Goal: Information Seeking & Learning: Learn about a topic

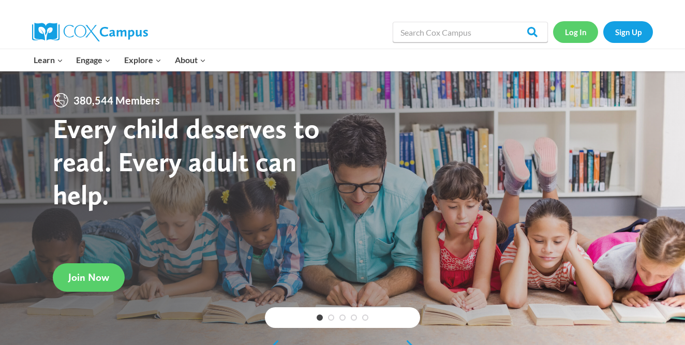
click at [572, 31] on link "Log In" at bounding box center [575, 31] width 45 height 21
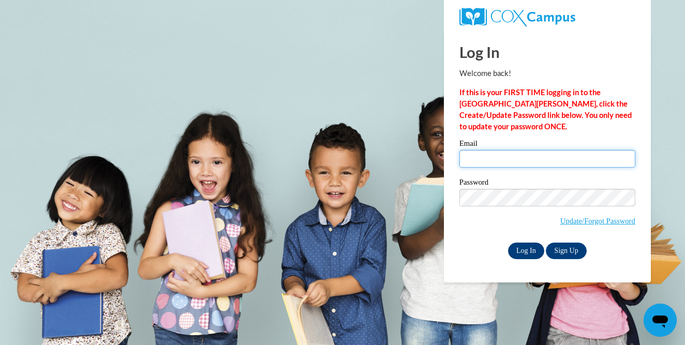
type input "efanslerma@waukesha.k12.wi.us"
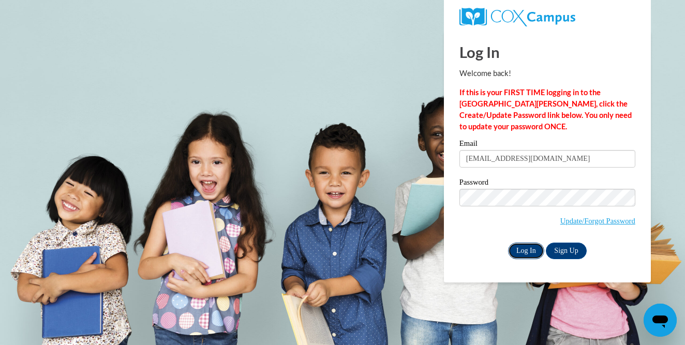
click at [526, 248] on input "Log In" at bounding box center [526, 251] width 36 height 17
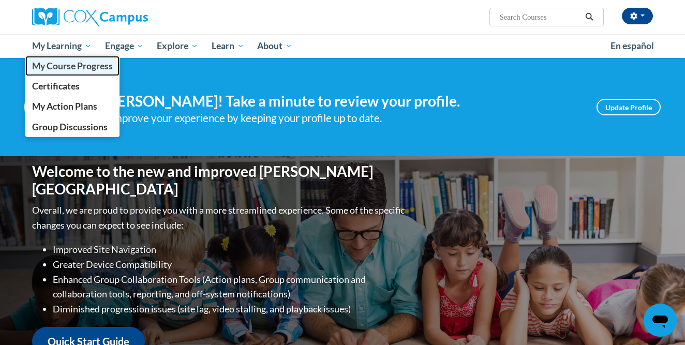
click at [62, 65] on span "My Course Progress" at bounding box center [72, 66] width 81 height 11
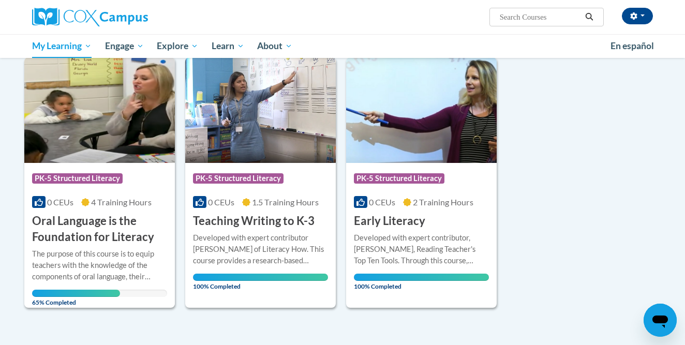
scroll to position [132, 0]
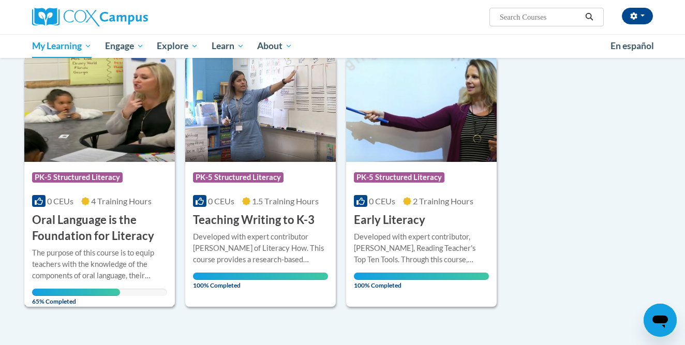
click at [107, 99] on img at bounding box center [99, 109] width 151 height 106
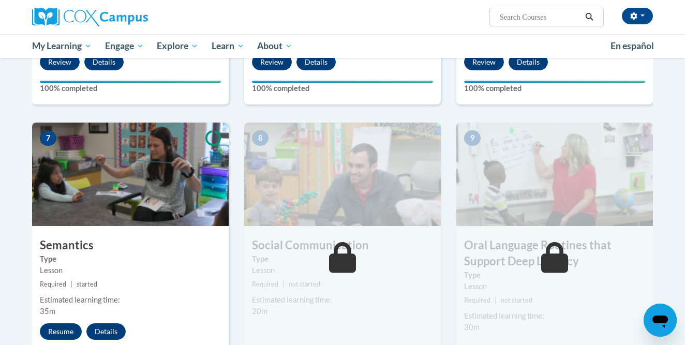
scroll to position [819, 0]
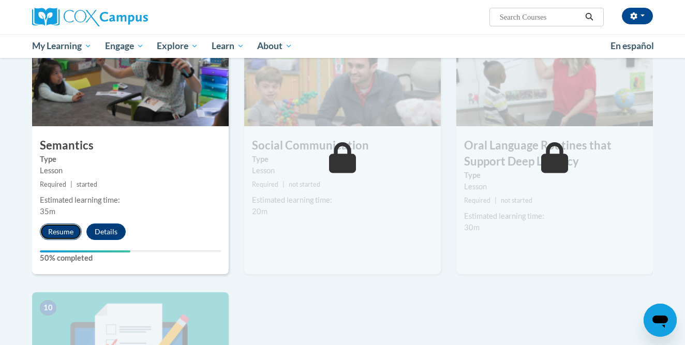
click at [56, 230] on button "Resume" at bounding box center [61, 232] width 42 height 17
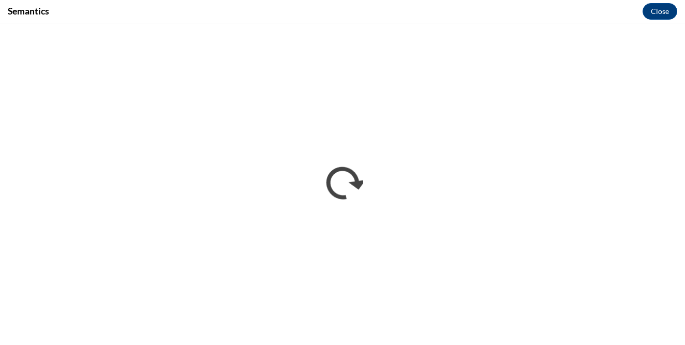
scroll to position [0, 0]
